Goal: Task Accomplishment & Management: Manage account settings

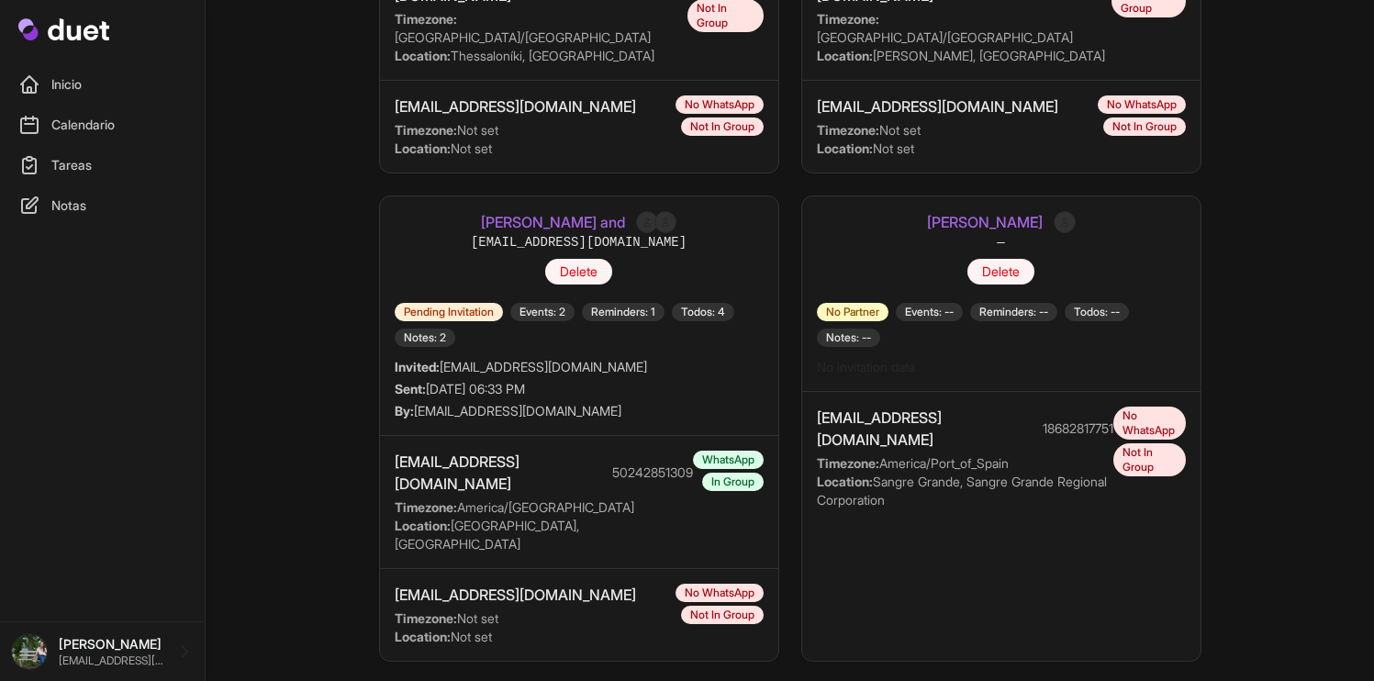
scroll to position [884, 0]
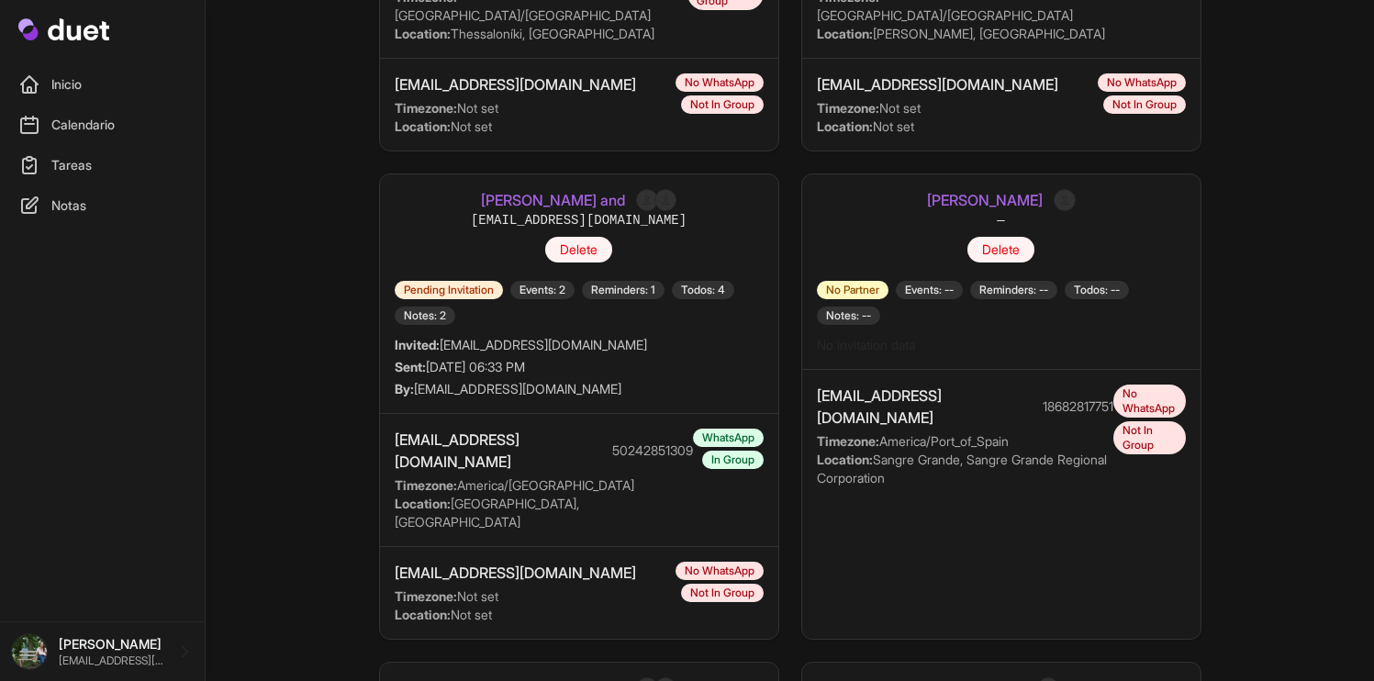
click at [507, 562] on div "kateryn029@gmail.com" at bounding box center [515, 573] width 241 height 22
copy div "kateryn029@gmail.com"
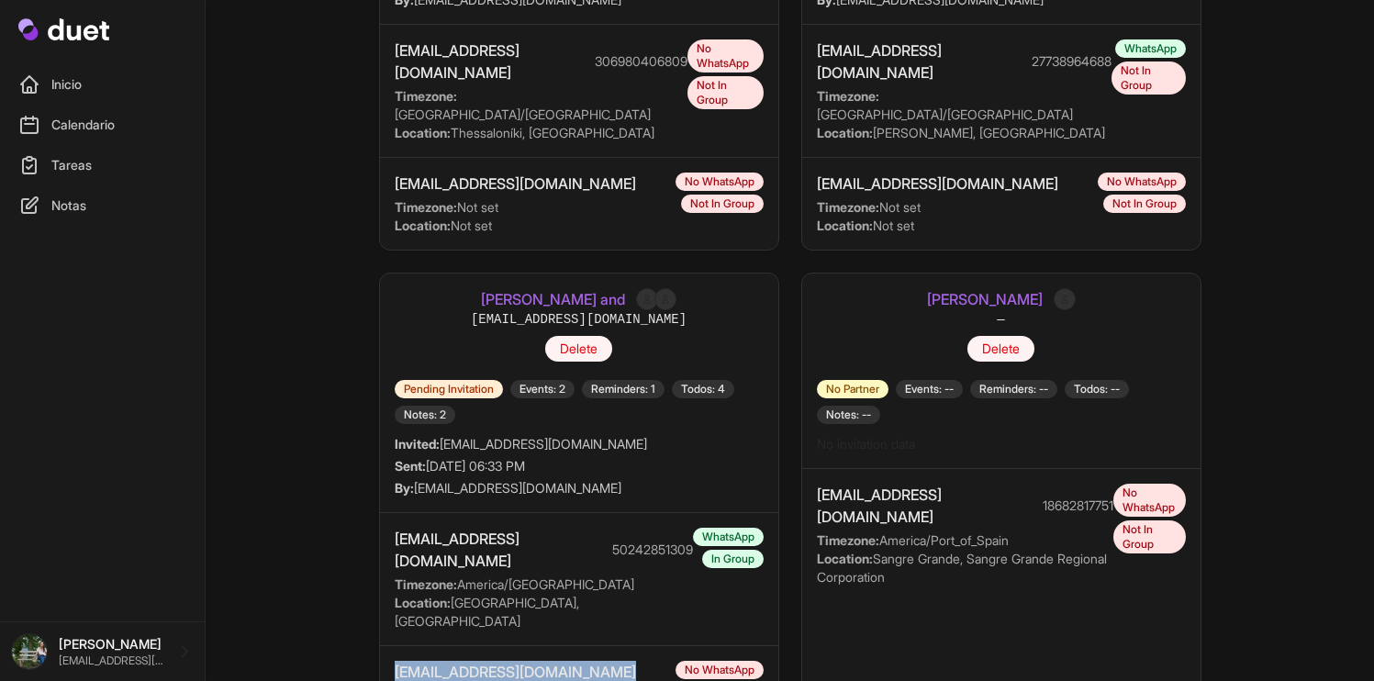
scroll to position [779, 0]
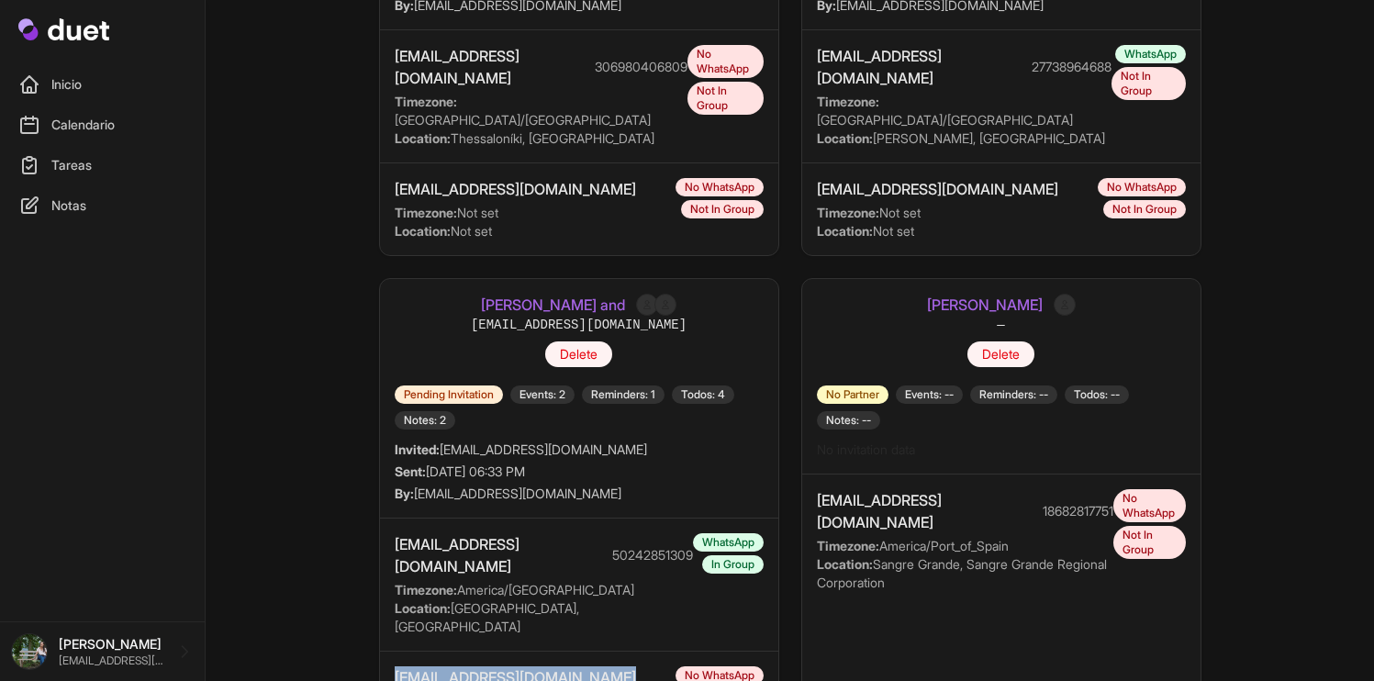
click at [540, 294] on link "Mario Subuyuj and" at bounding box center [553, 305] width 144 height 22
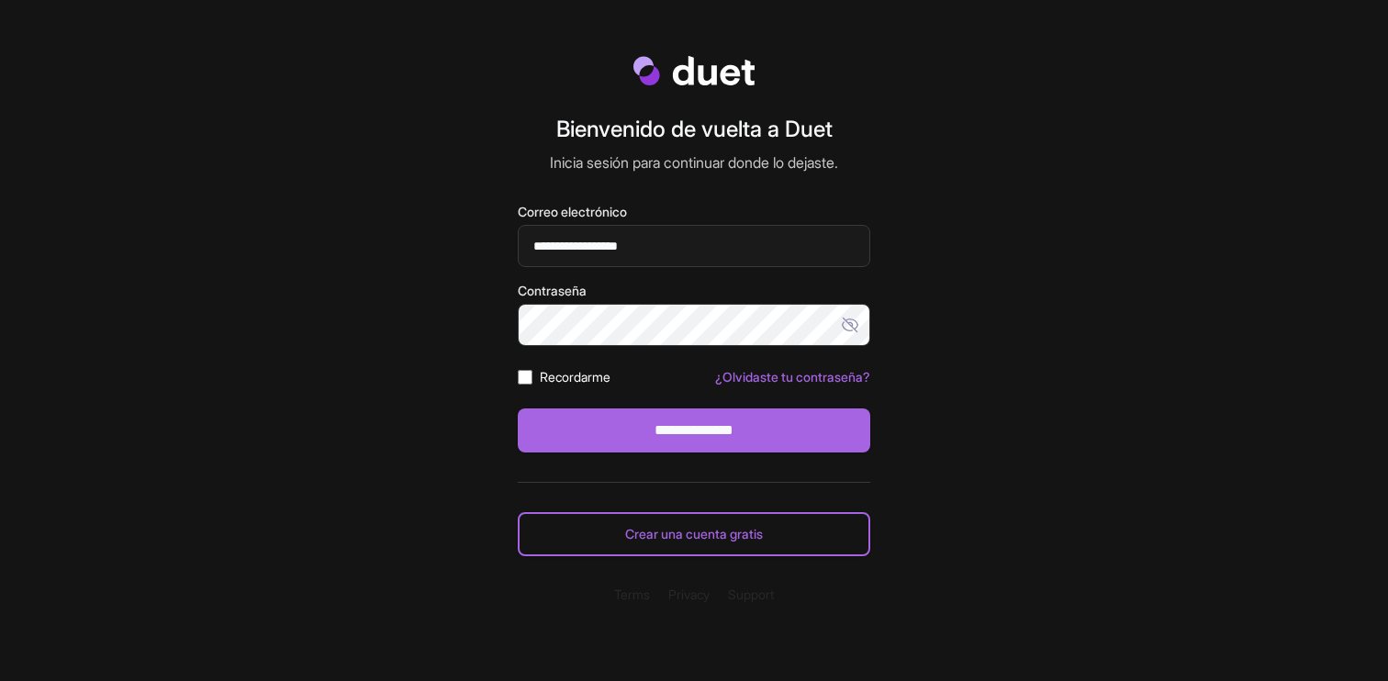
type input "**********"
click at [853, 314] on button "Show password" at bounding box center [852, 325] width 37 height 42
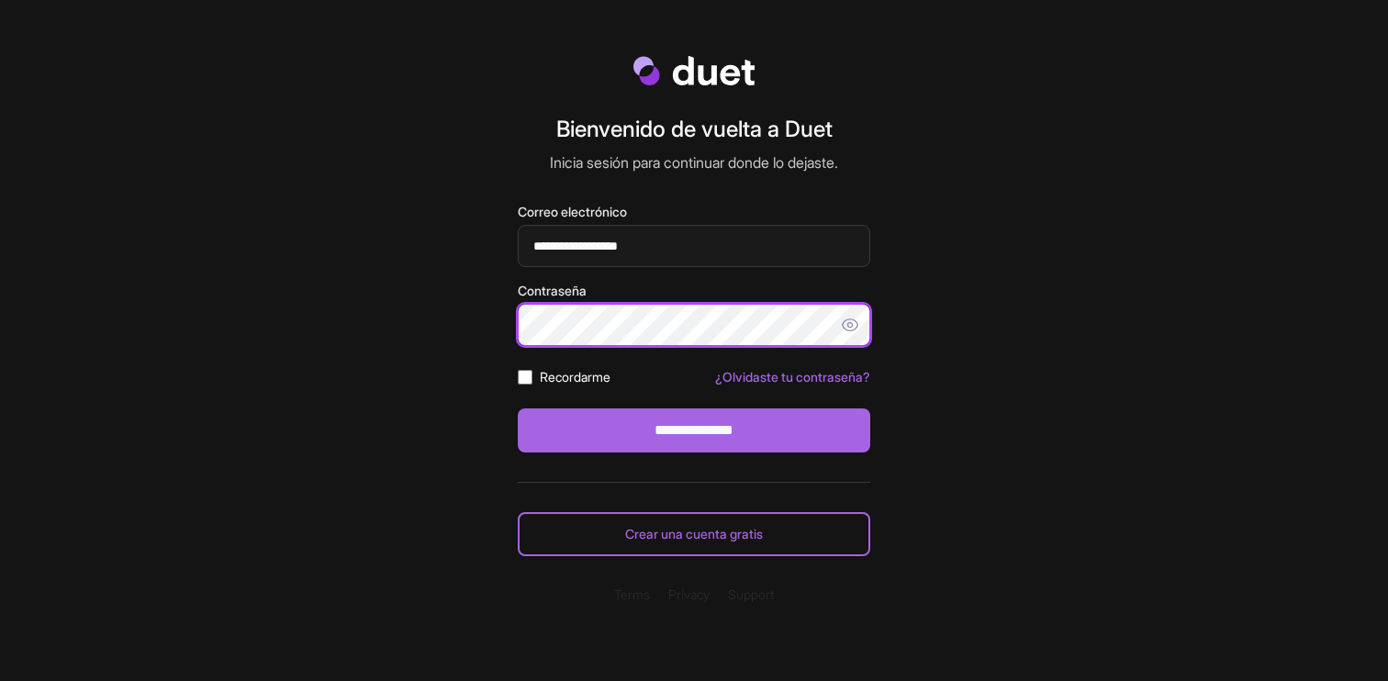
click at [518, 409] on input "**********" at bounding box center [694, 431] width 353 height 44
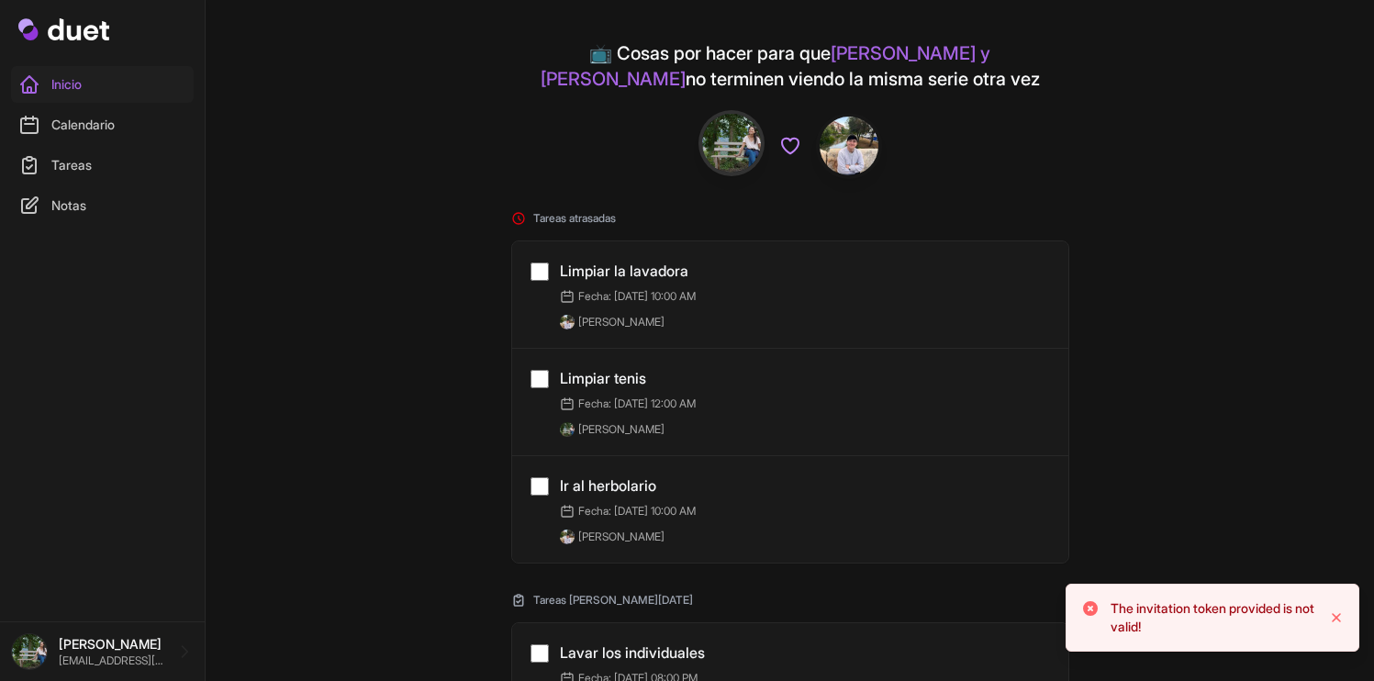
click at [82, 642] on p "[PERSON_NAME]" at bounding box center [112, 644] width 106 height 18
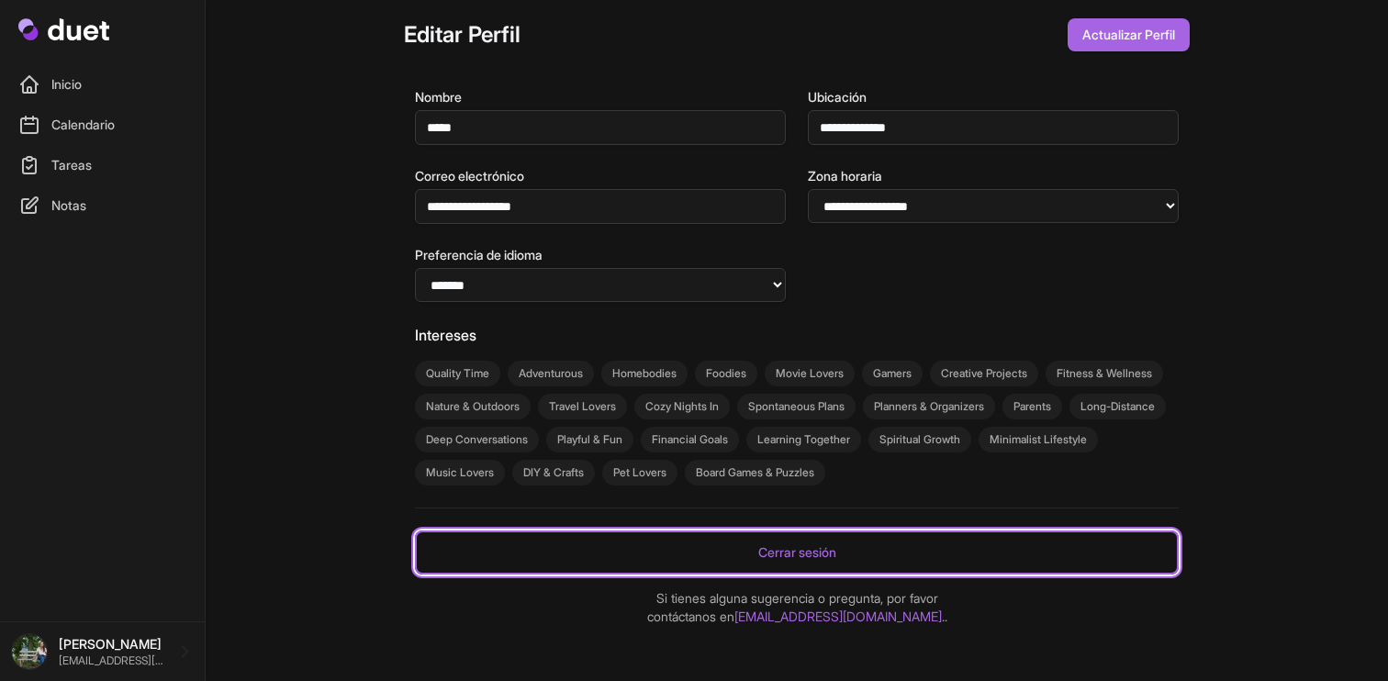
click at [533, 545] on link "Cerrar sesión" at bounding box center [797, 553] width 764 height 44
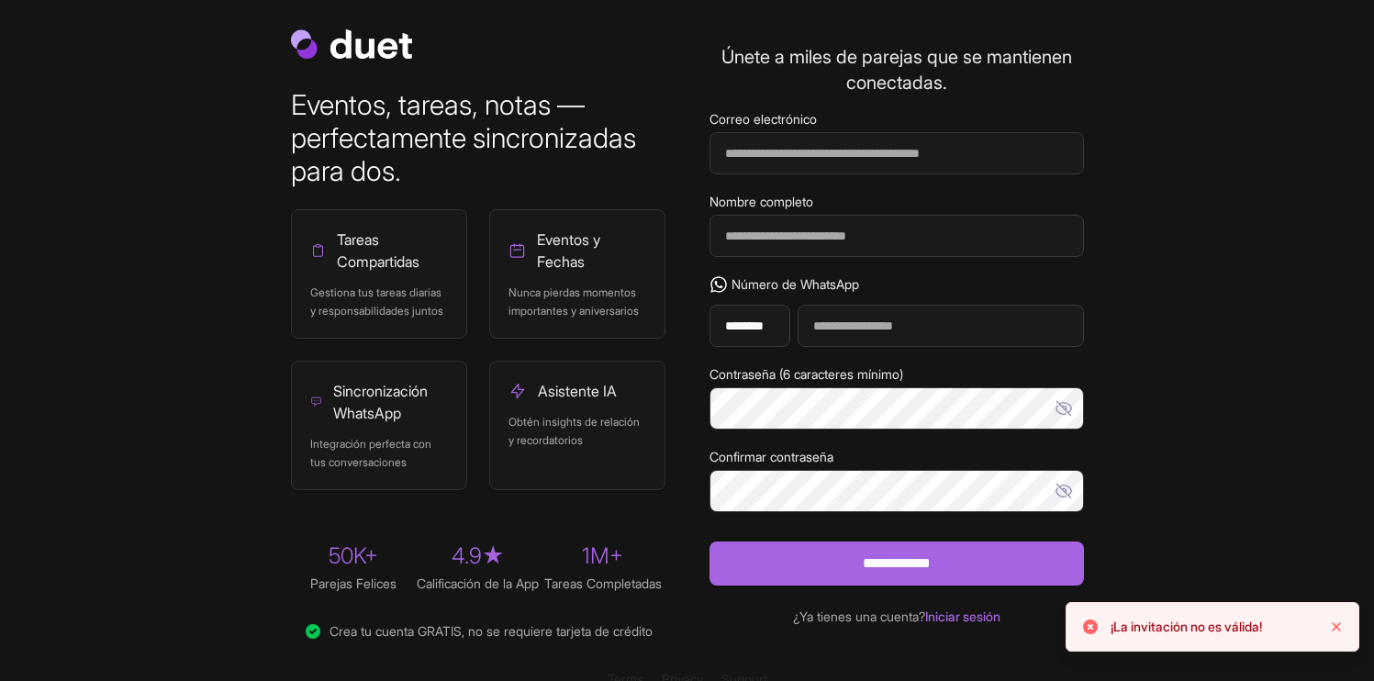
drag, startPoint x: 0, startPoint y: 0, endPoint x: 762, endPoint y: 550, distance: 939.7
click at [762, 550] on form "Correo electrónico Nombre completo Número de WhatsApp ******* ******* ******* *…" at bounding box center [897, 348] width 375 height 476
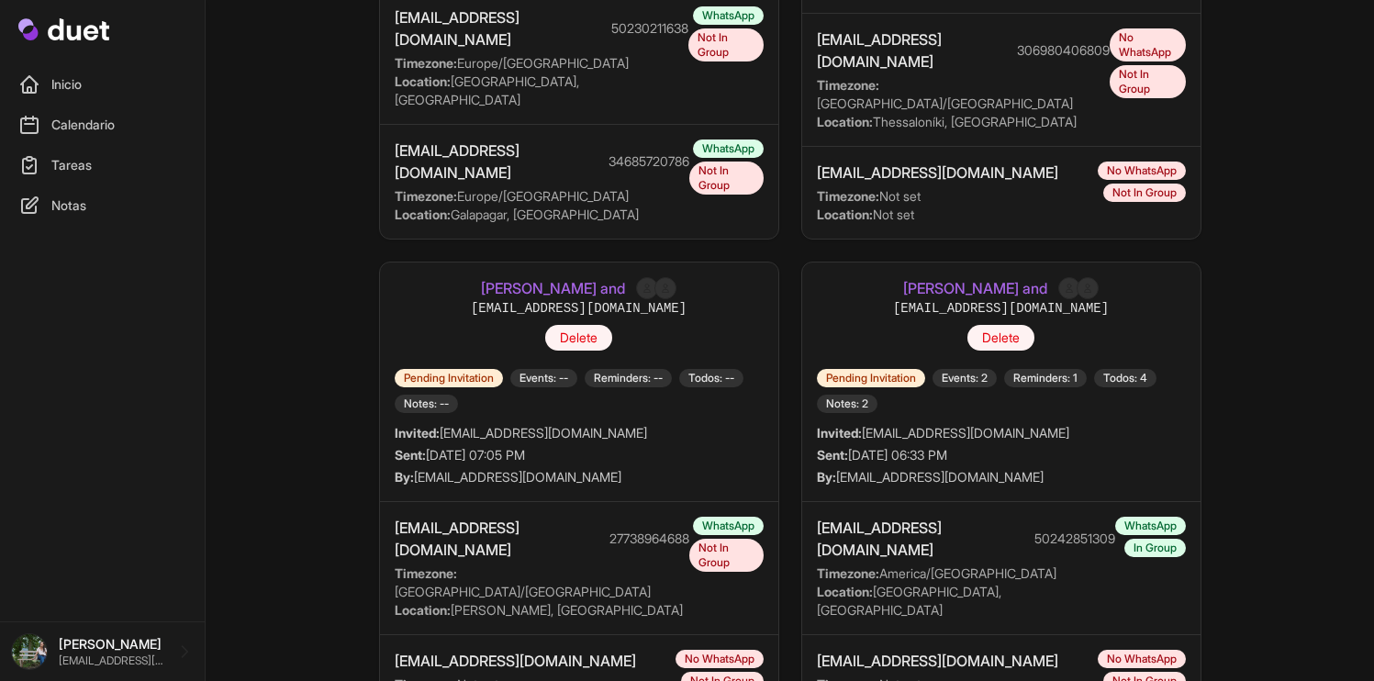
scroll to position [790, 0]
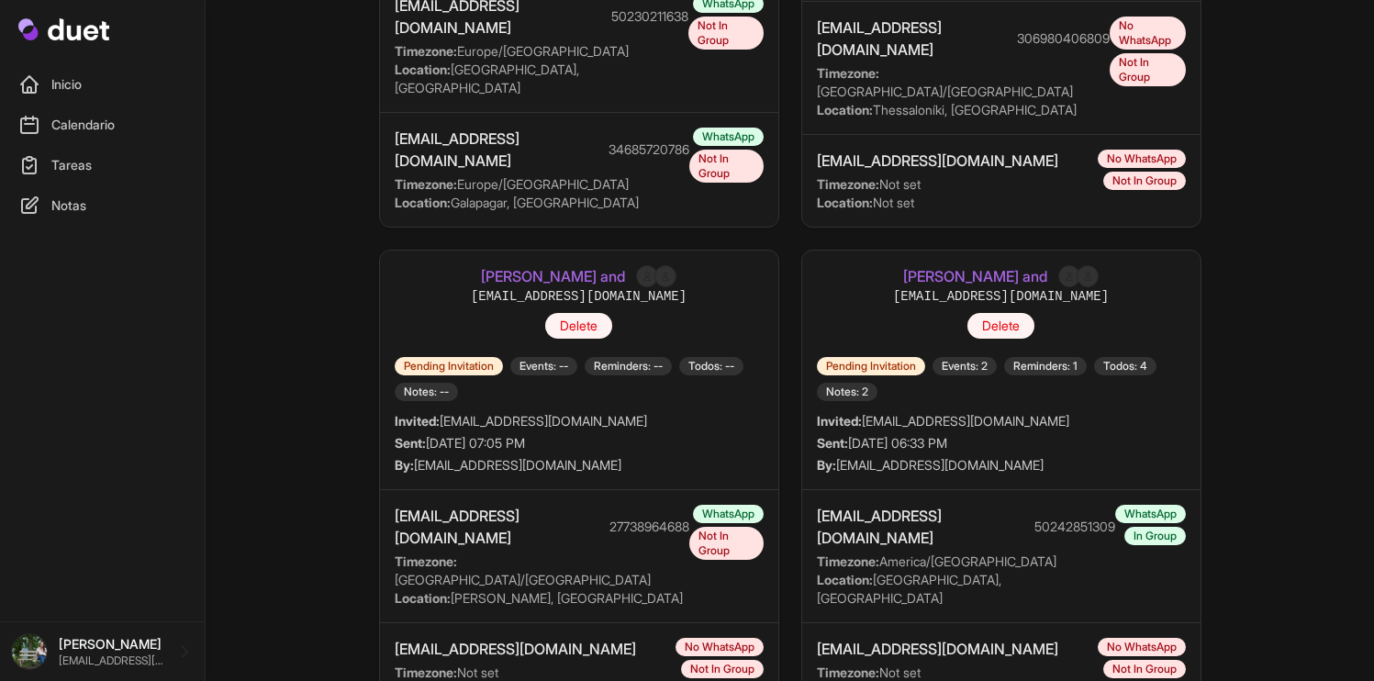
click at [945, 265] on link "[PERSON_NAME] and" at bounding box center [975, 276] width 144 height 22
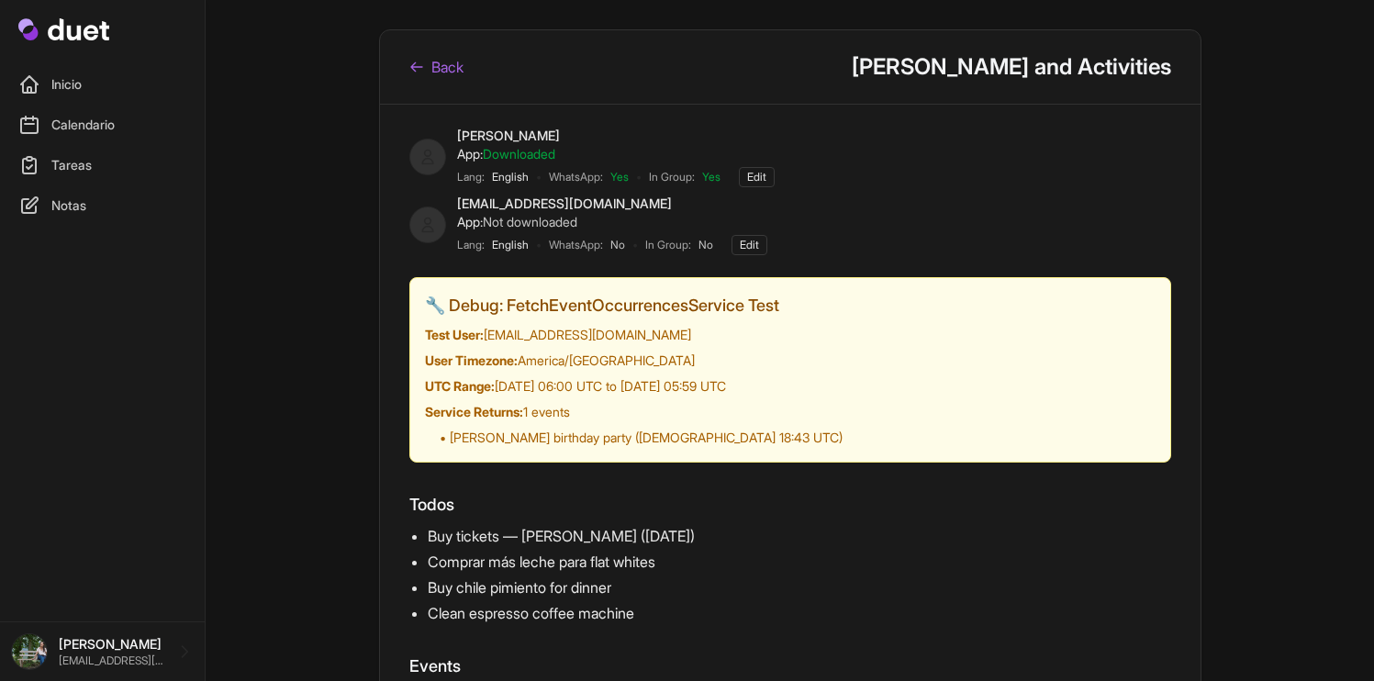
click at [454, 67] on link "Back" at bounding box center [436, 67] width 54 height 22
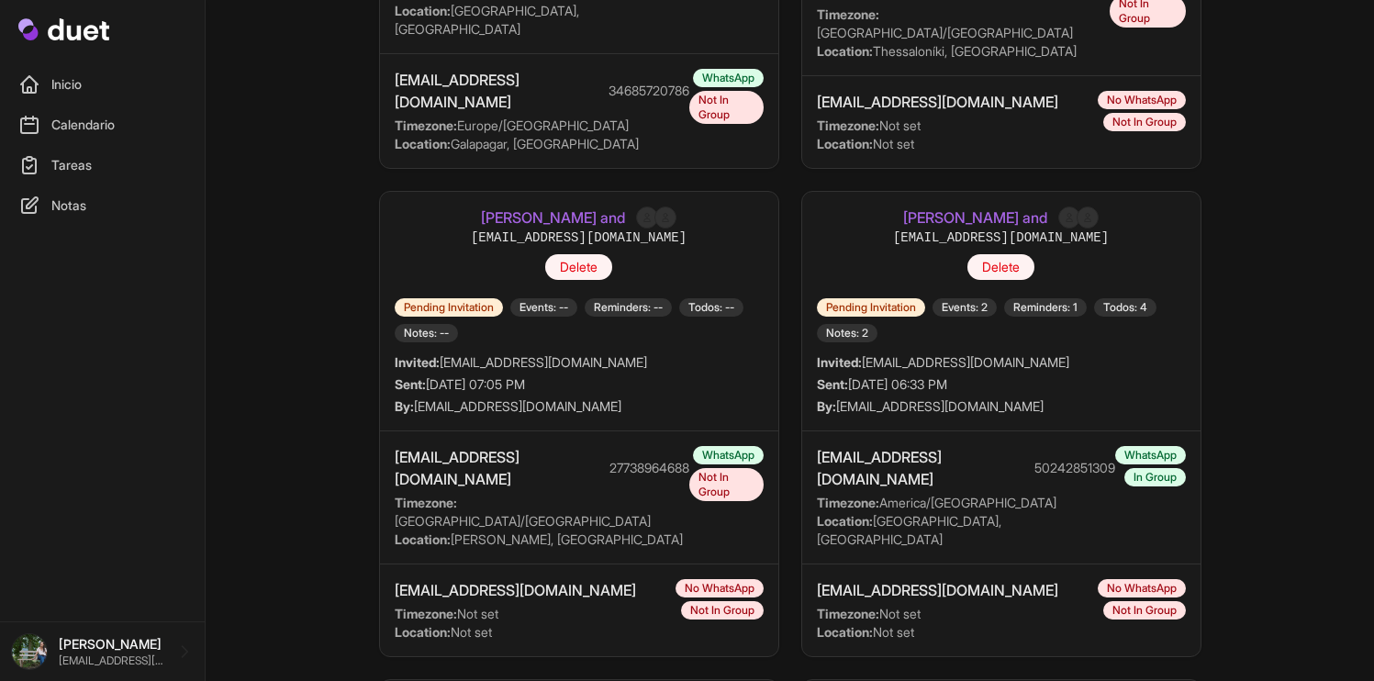
scroll to position [885, 0]
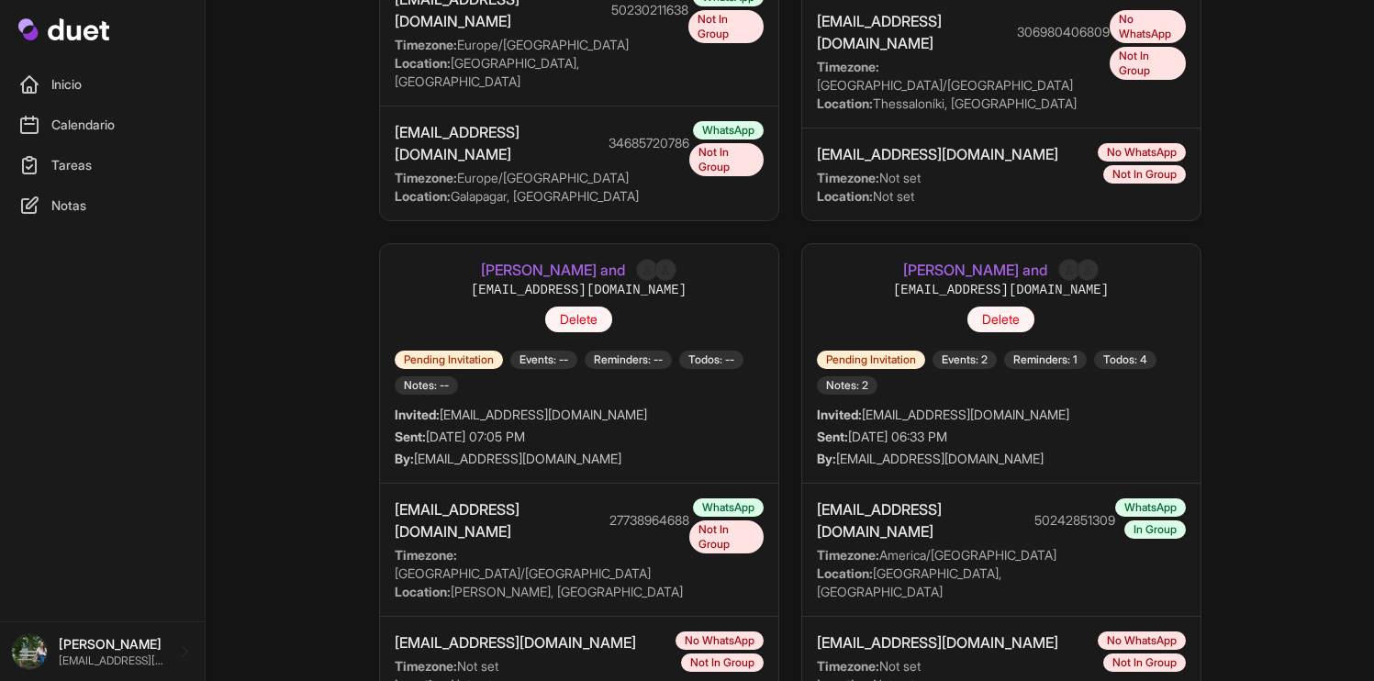
scroll to position [784, 0]
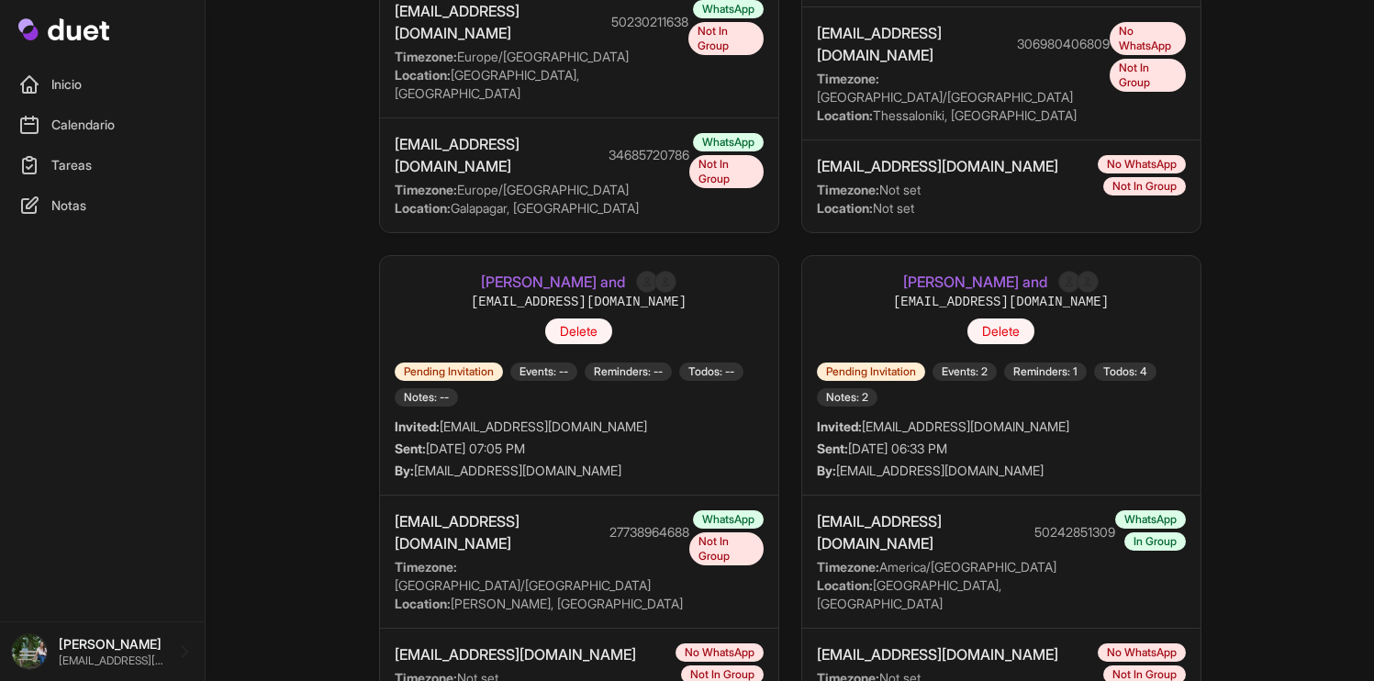
click at [940, 256] on div "[PERSON_NAME] and [EMAIL_ADDRESS][DOMAIN_NAME] [GEOGRAPHIC_DATA] Pending Invita…" at bounding box center [1001, 376] width 398 height 240
click at [938, 271] on link "[PERSON_NAME] and" at bounding box center [975, 282] width 144 height 22
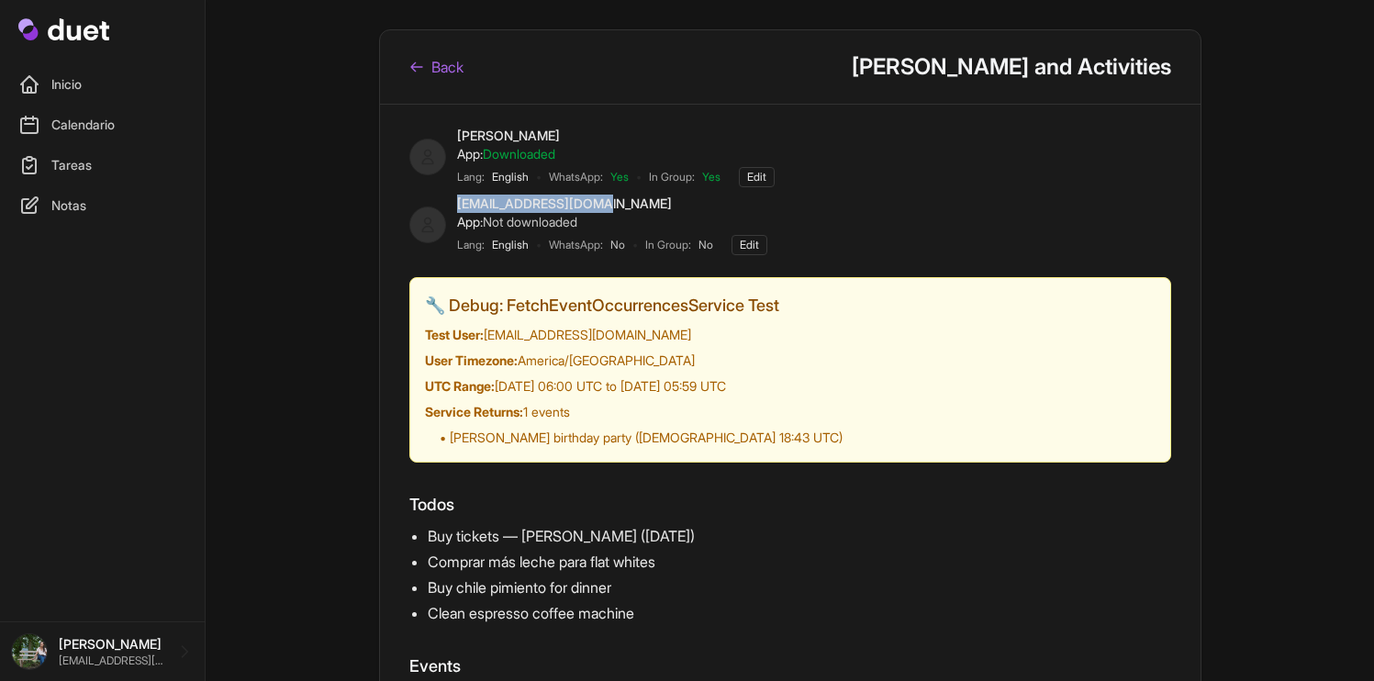
drag, startPoint x: 618, startPoint y: 207, endPoint x: 457, endPoint y: 205, distance: 160.7
click at [457, 205] on div "[EMAIL_ADDRESS][DOMAIN_NAME]" at bounding box center [612, 204] width 310 height 18
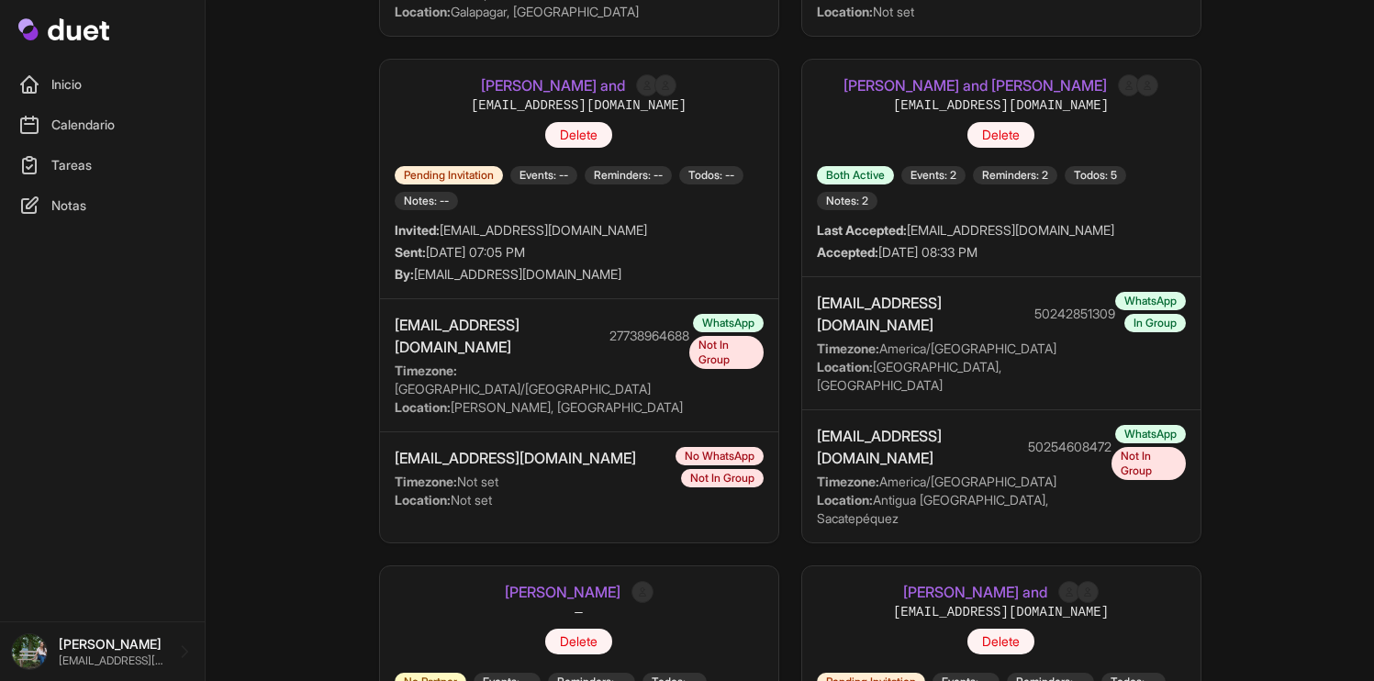
scroll to position [867, 0]
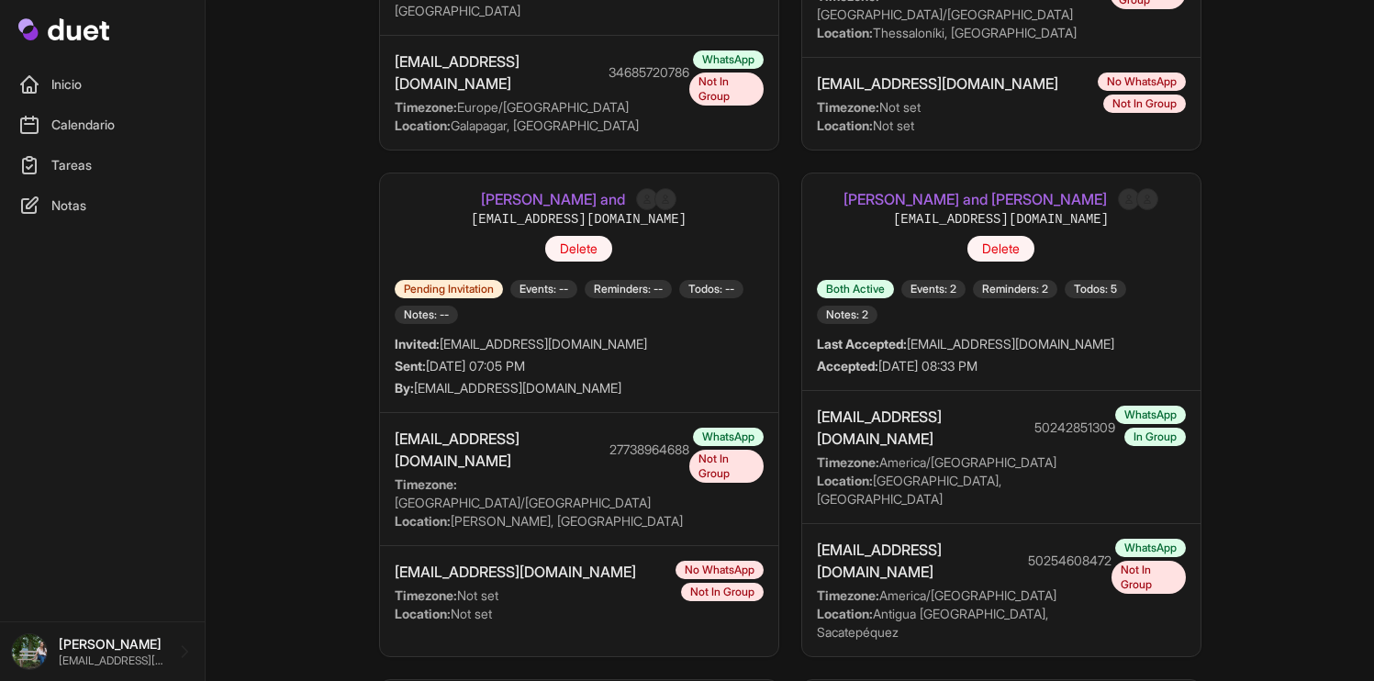
click at [924, 188] on link "[PERSON_NAME] and [PERSON_NAME]" at bounding box center [975, 199] width 263 height 22
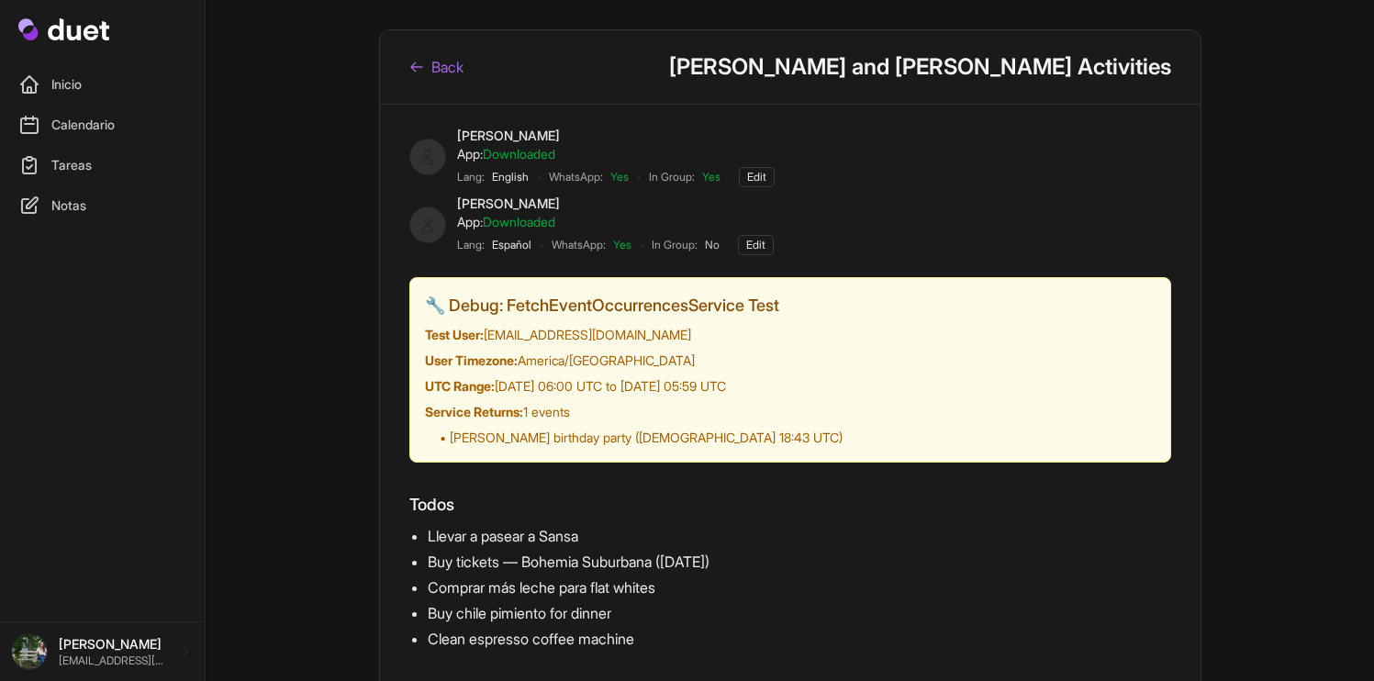
click at [774, 250] on link "Edit" at bounding box center [756, 245] width 36 height 20
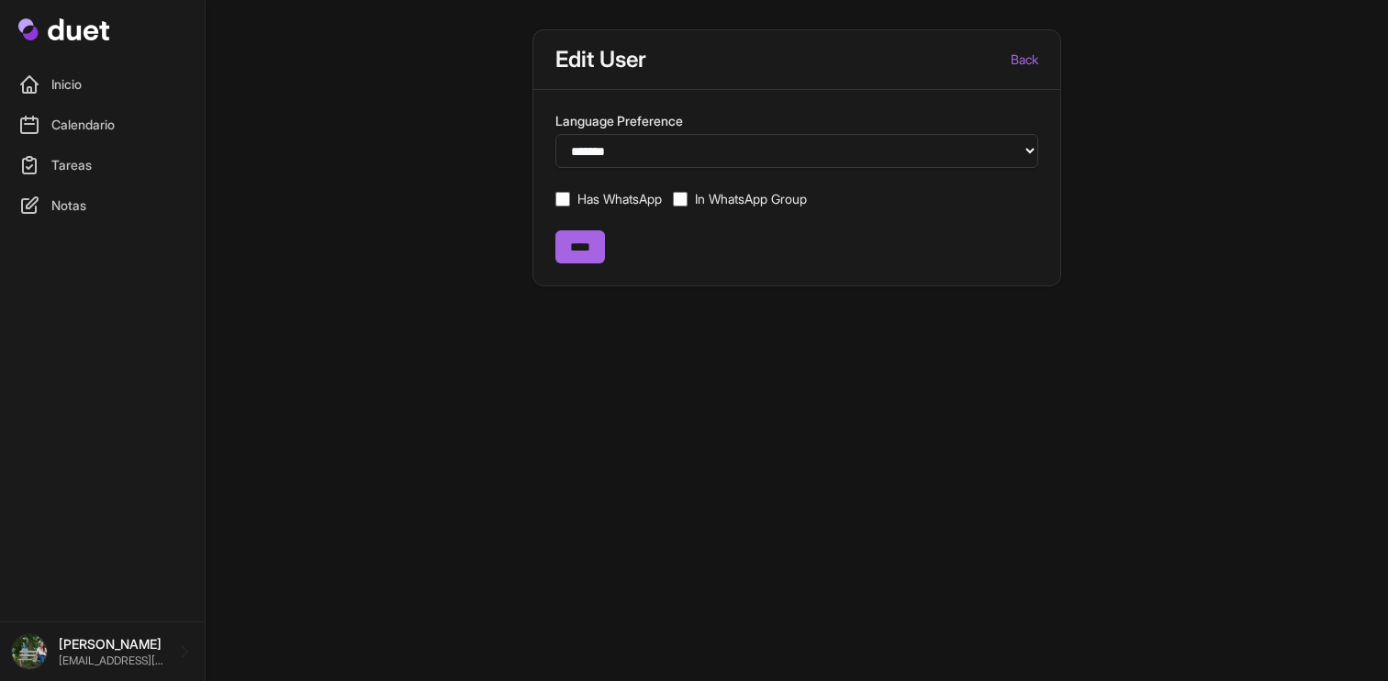
click at [739, 201] on label "In WhatsApp Group" at bounding box center [751, 199] width 112 height 18
click at [579, 256] on input "****" at bounding box center [580, 246] width 50 height 33
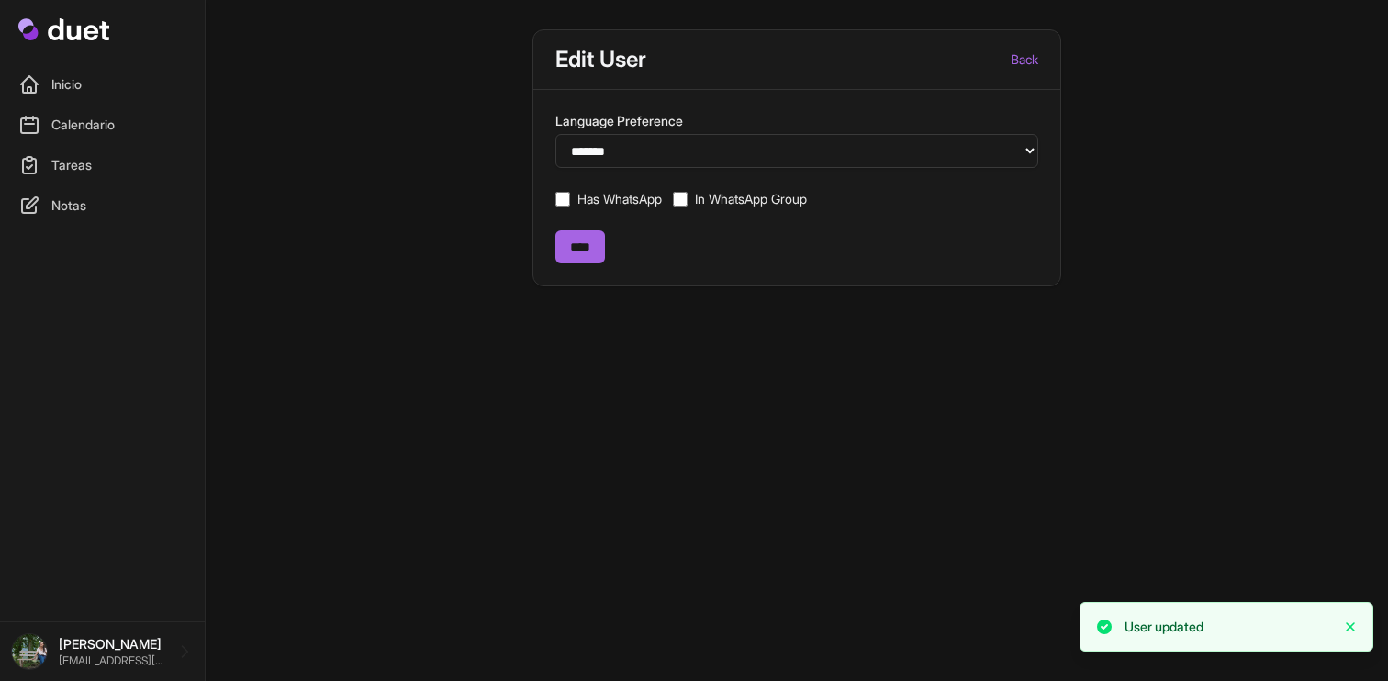
click at [77, 77] on link "Inicio" at bounding box center [102, 84] width 183 height 37
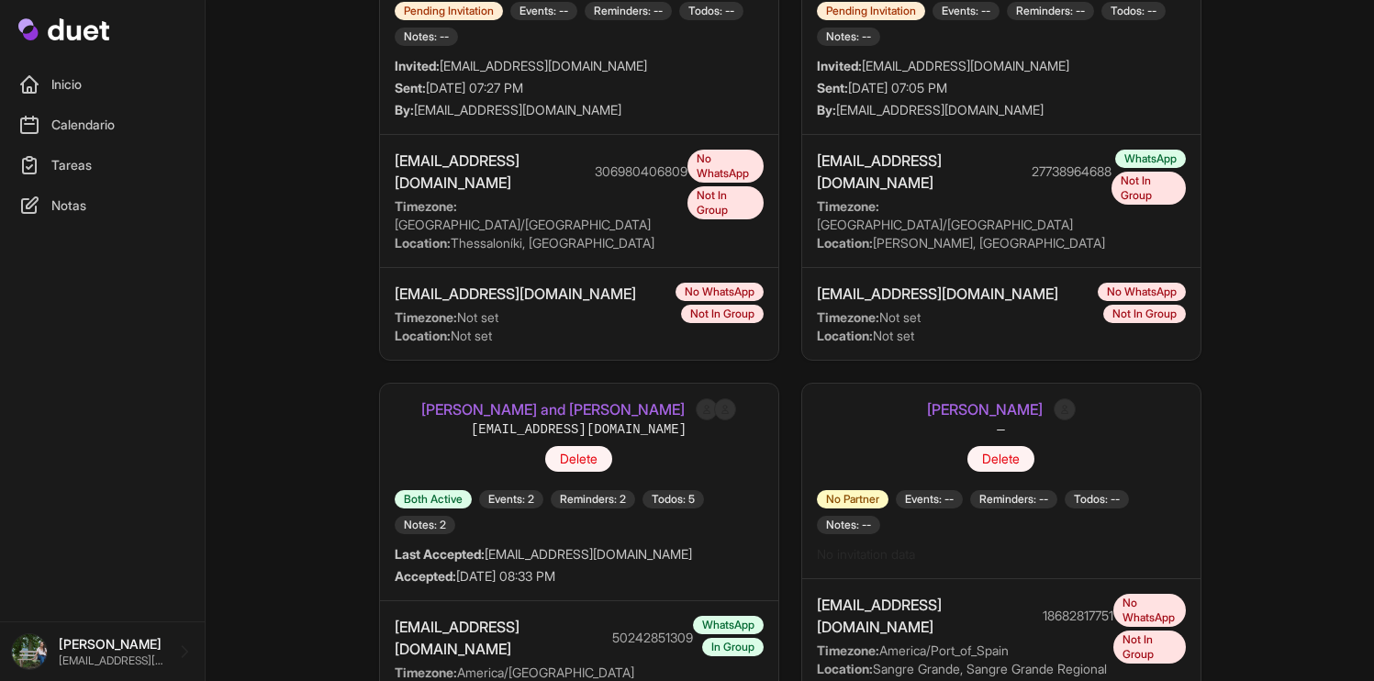
scroll to position [1183, 0]
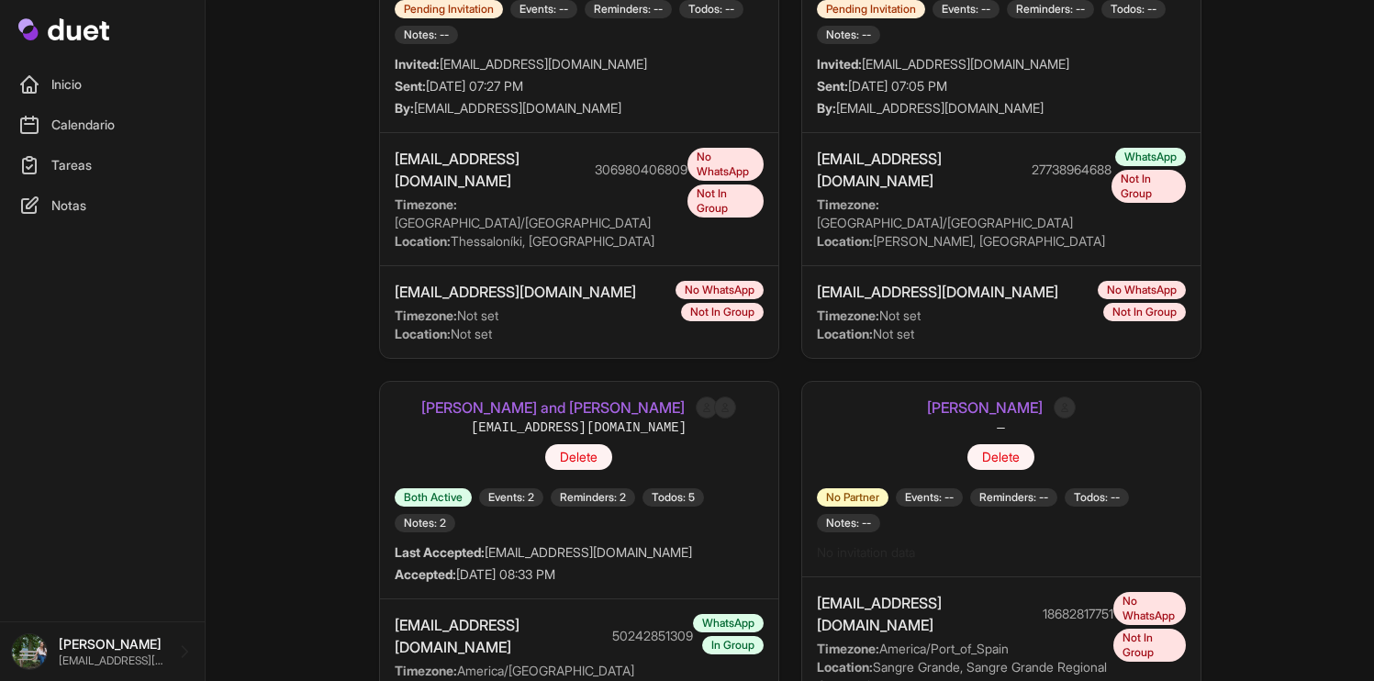
click at [556, 397] on link "[PERSON_NAME] and [PERSON_NAME]" at bounding box center [552, 408] width 263 height 22
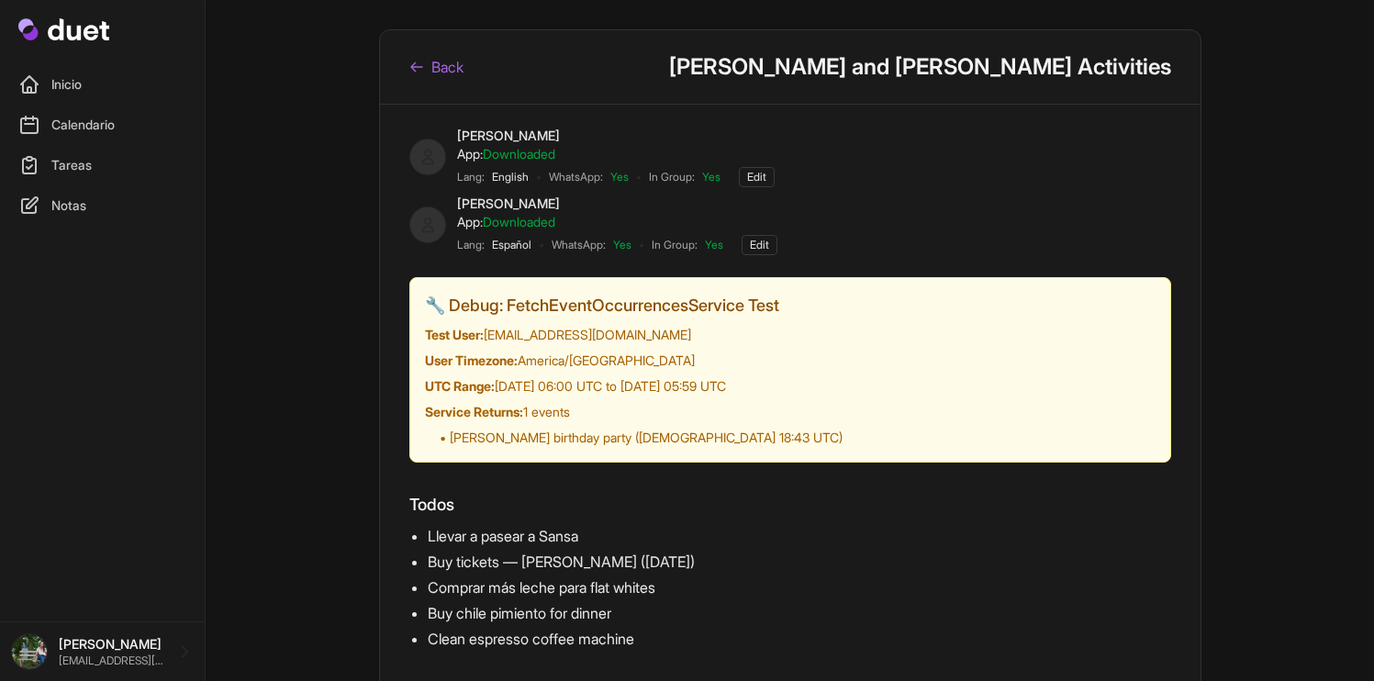
click at [435, 66] on link "Back" at bounding box center [436, 67] width 54 height 22
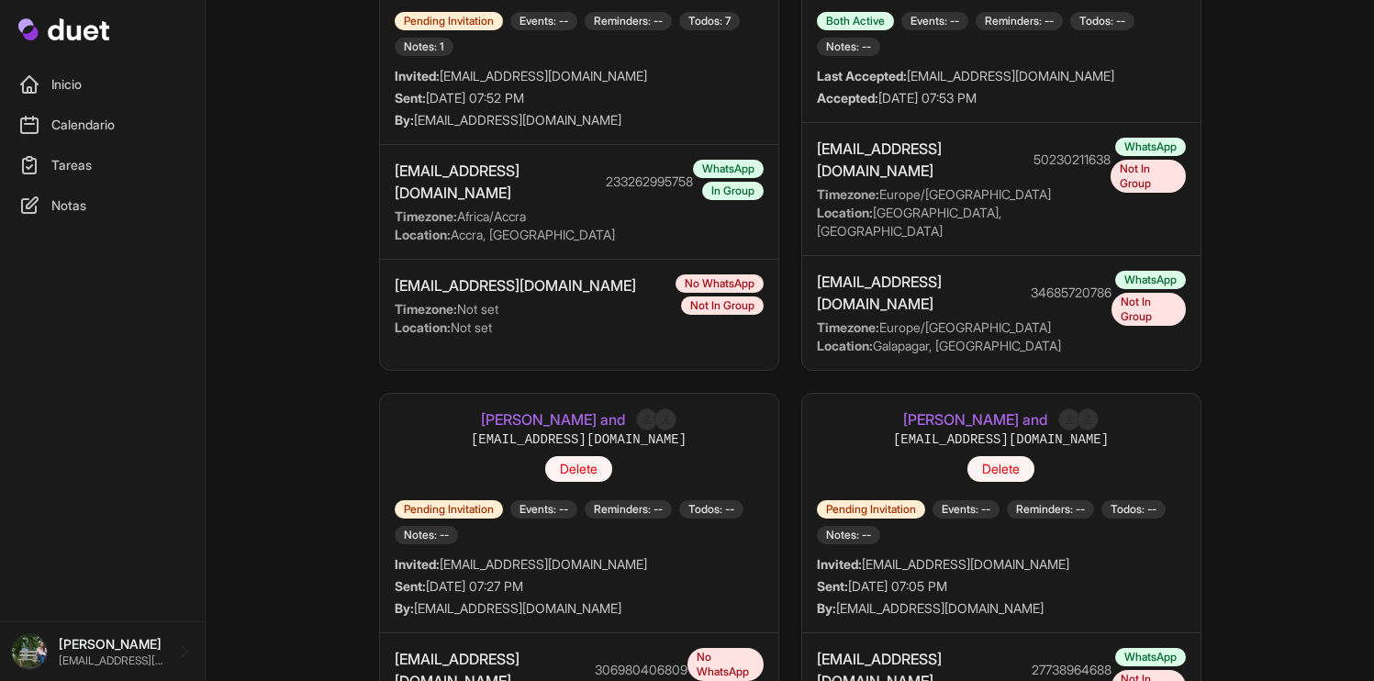
scroll to position [685, 0]
